Goal: Information Seeking & Learning: Learn about a topic

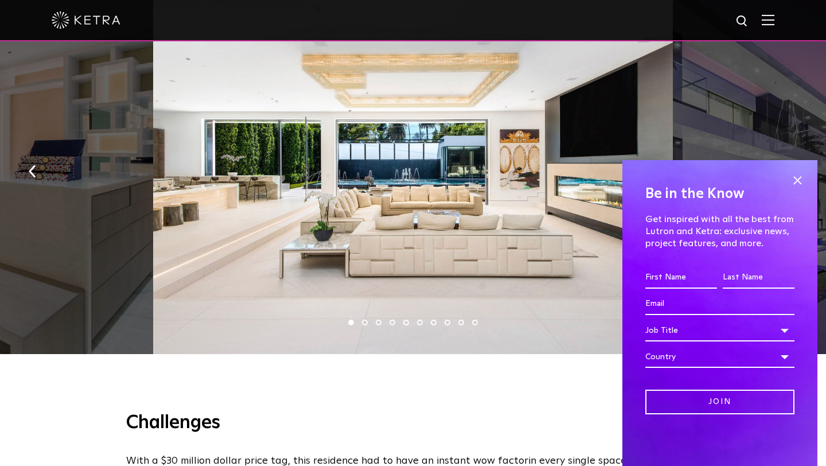
scroll to position [759, 0]
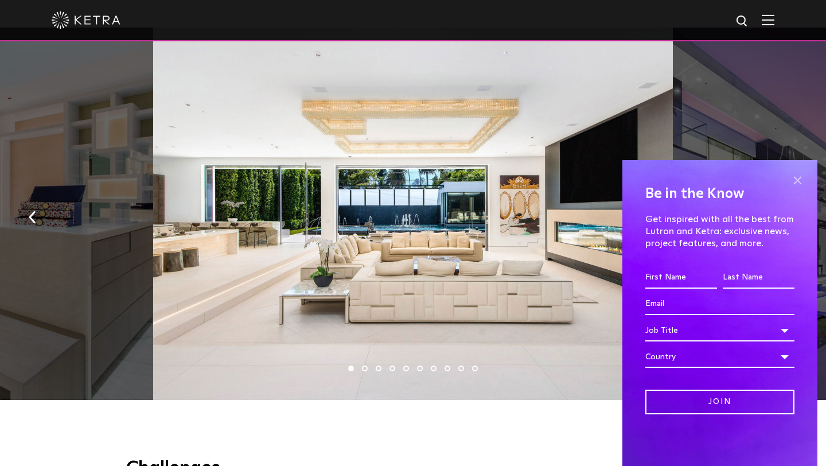
click at [800, 182] on span at bounding box center [796, 179] width 17 height 17
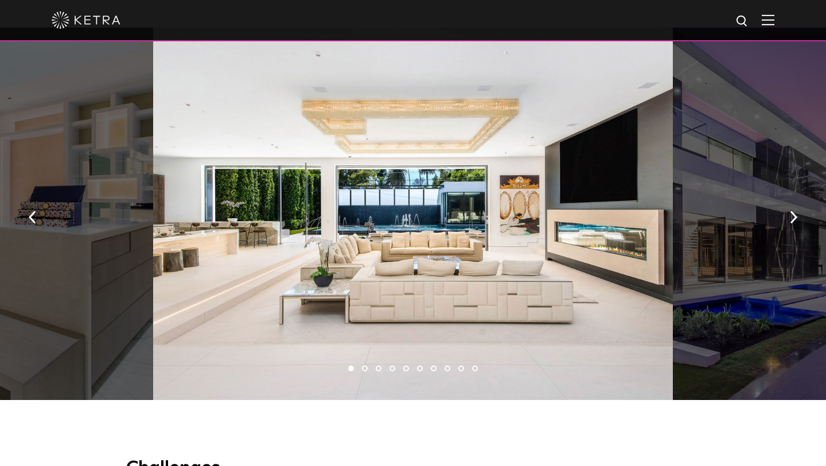
click at [800, 182] on div at bounding box center [803, 214] width 260 height 373
click at [791, 205] on button "button" at bounding box center [793, 217] width 25 height 40
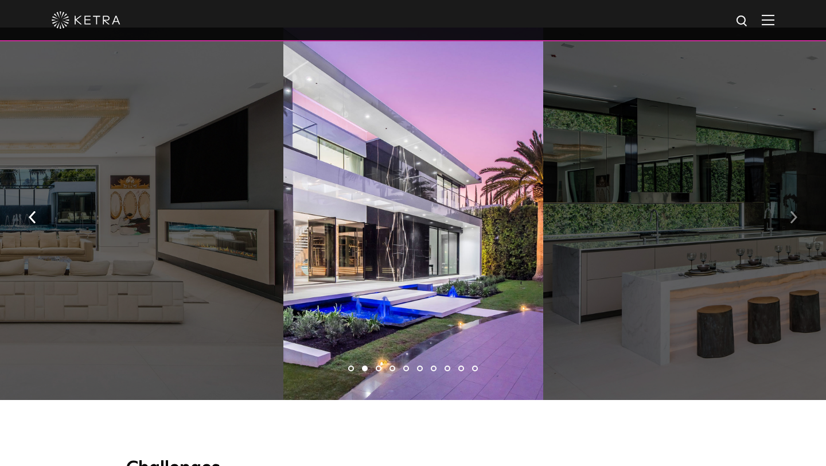
click at [791, 205] on button "button" at bounding box center [793, 217] width 25 height 40
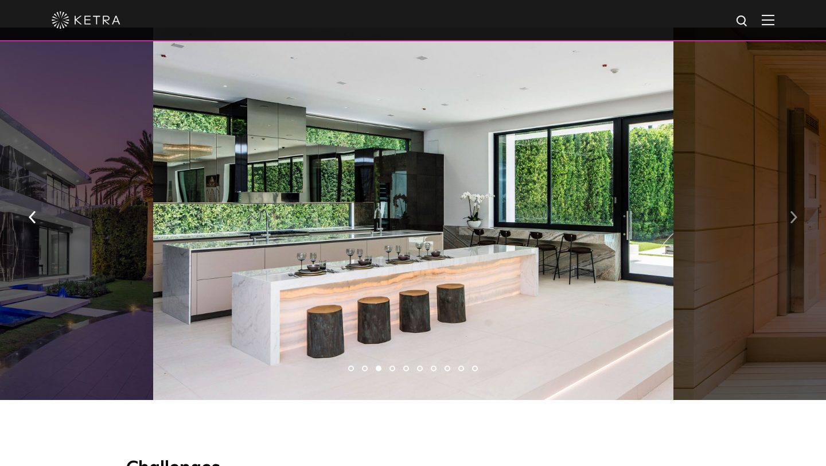
click at [791, 205] on button "button" at bounding box center [793, 217] width 25 height 40
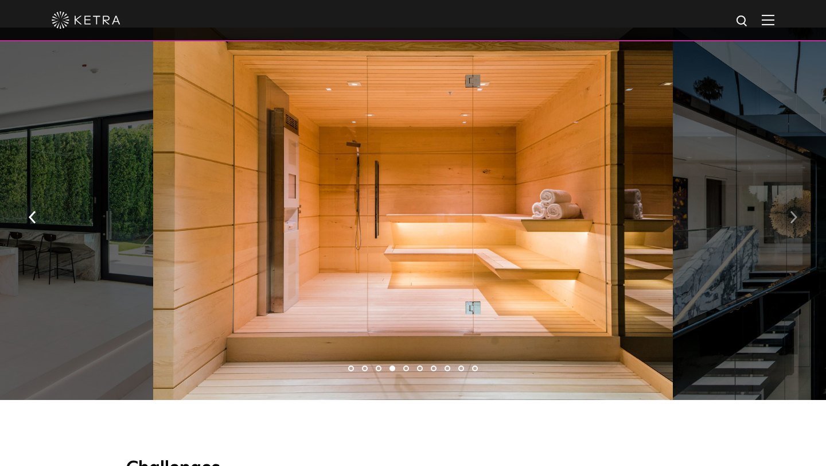
click at [791, 205] on button "button" at bounding box center [793, 217] width 25 height 40
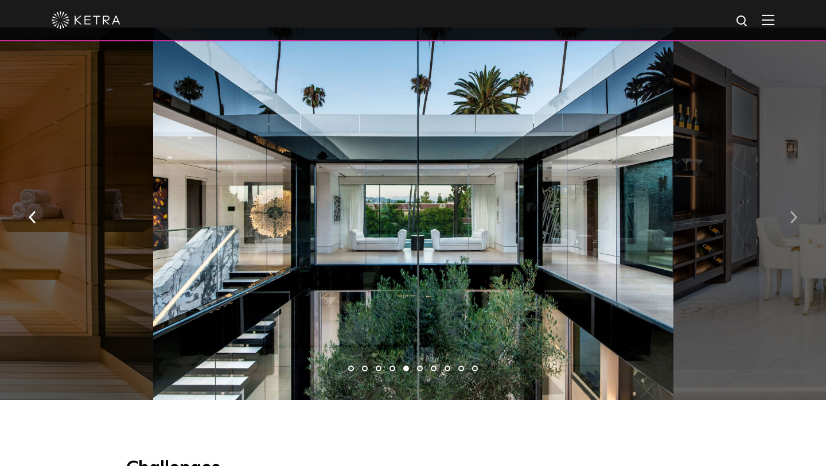
click at [791, 205] on button "button" at bounding box center [793, 217] width 25 height 40
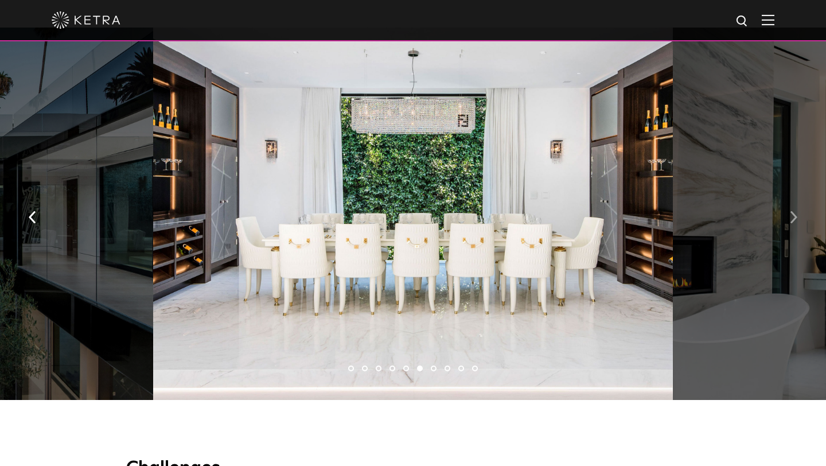
click at [791, 205] on button "button" at bounding box center [793, 217] width 25 height 40
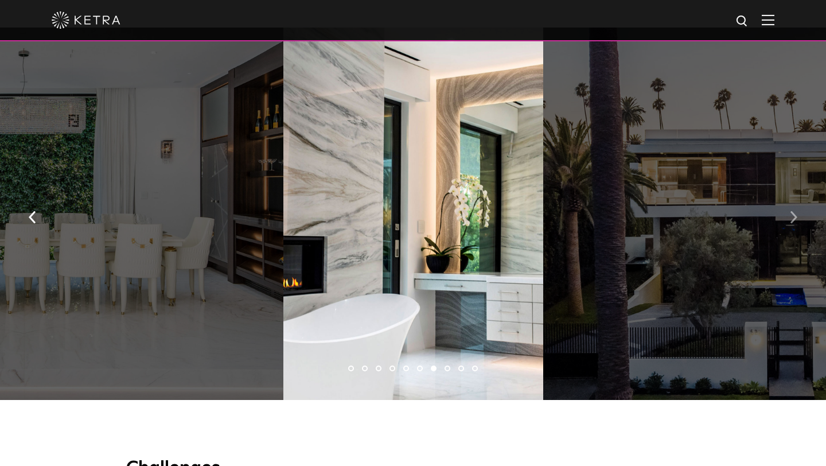
click at [791, 205] on button "button" at bounding box center [793, 217] width 25 height 40
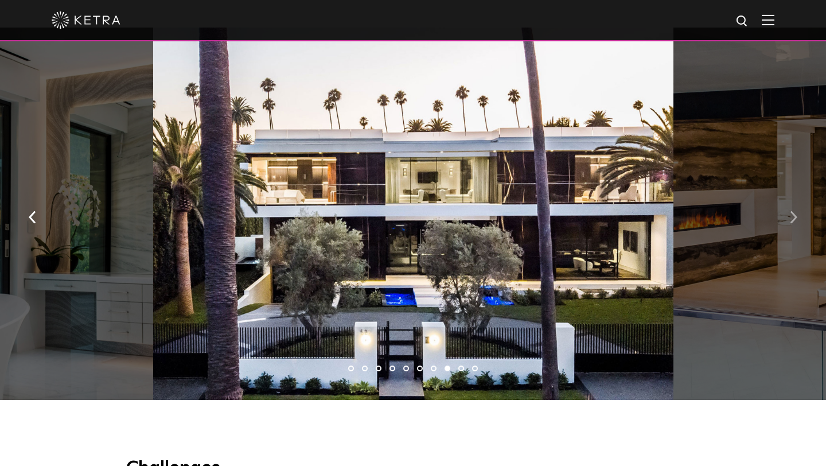
click at [791, 205] on button "button" at bounding box center [793, 217] width 25 height 40
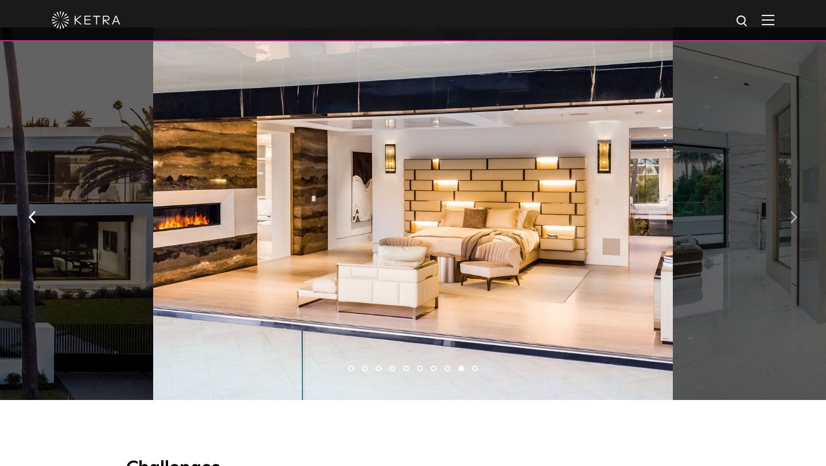
click at [791, 205] on button "button" at bounding box center [793, 217] width 25 height 40
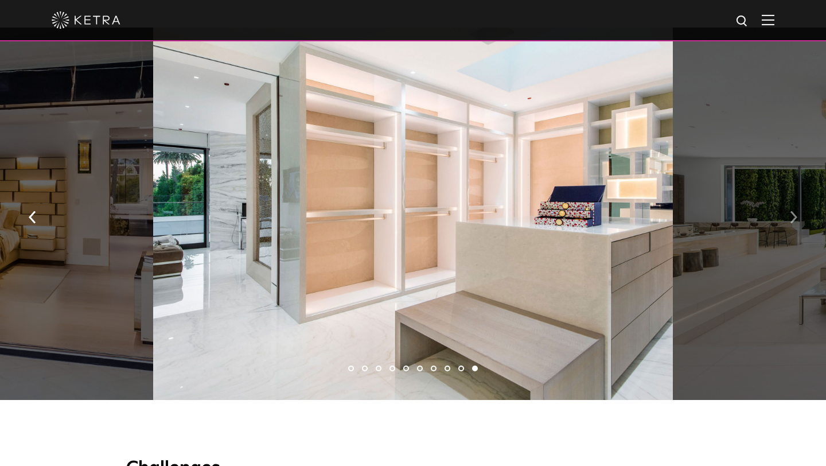
click at [791, 205] on button "button" at bounding box center [793, 217] width 25 height 40
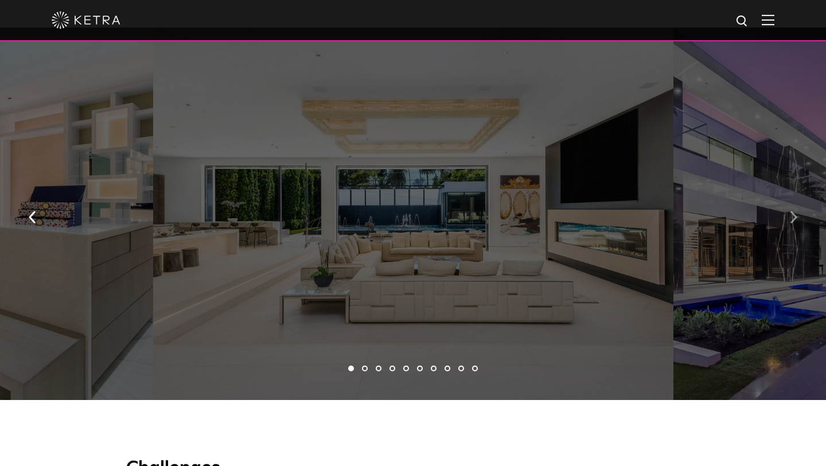
click at [791, 205] on button "button" at bounding box center [793, 217] width 25 height 40
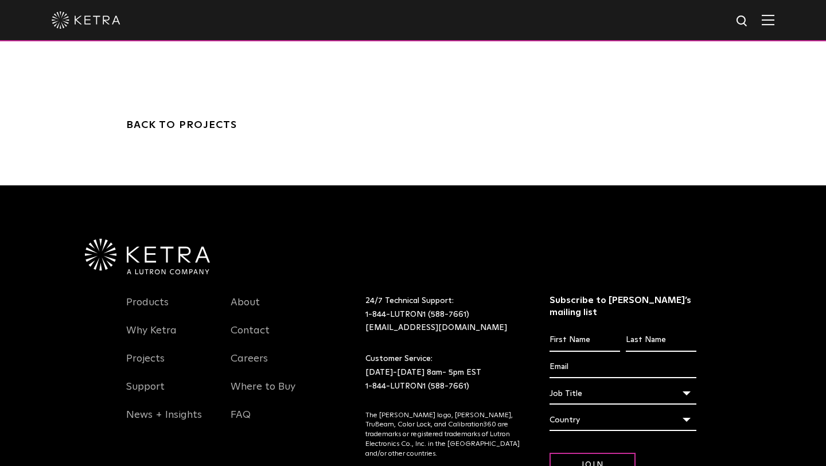
scroll to position [3453, 0]
